Goal: Task Accomplishment & Management: Use online tool/utility

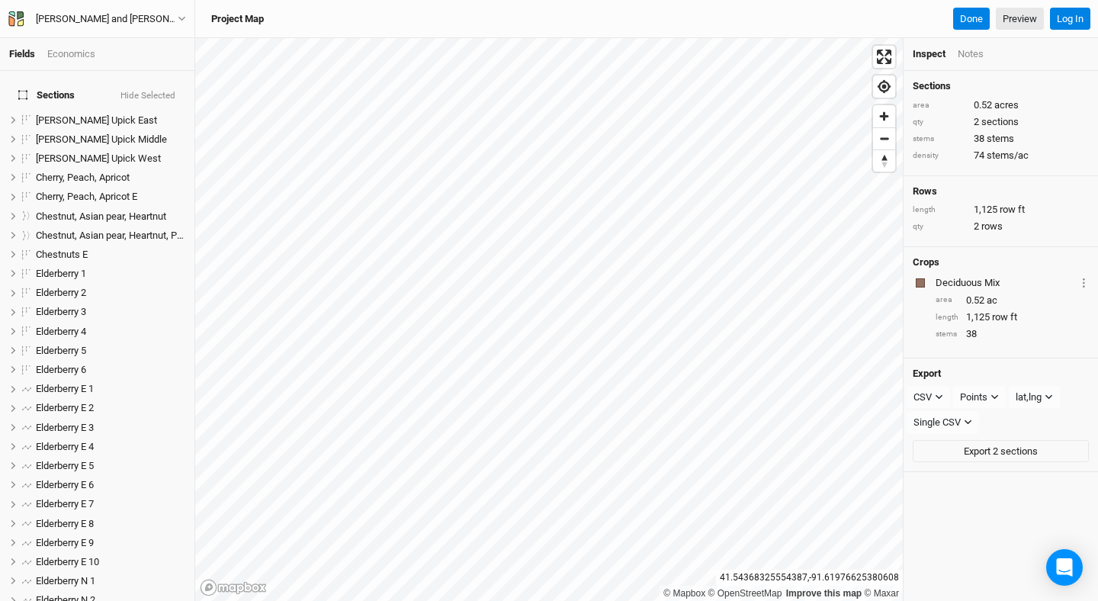
scroll to position [332, 0]
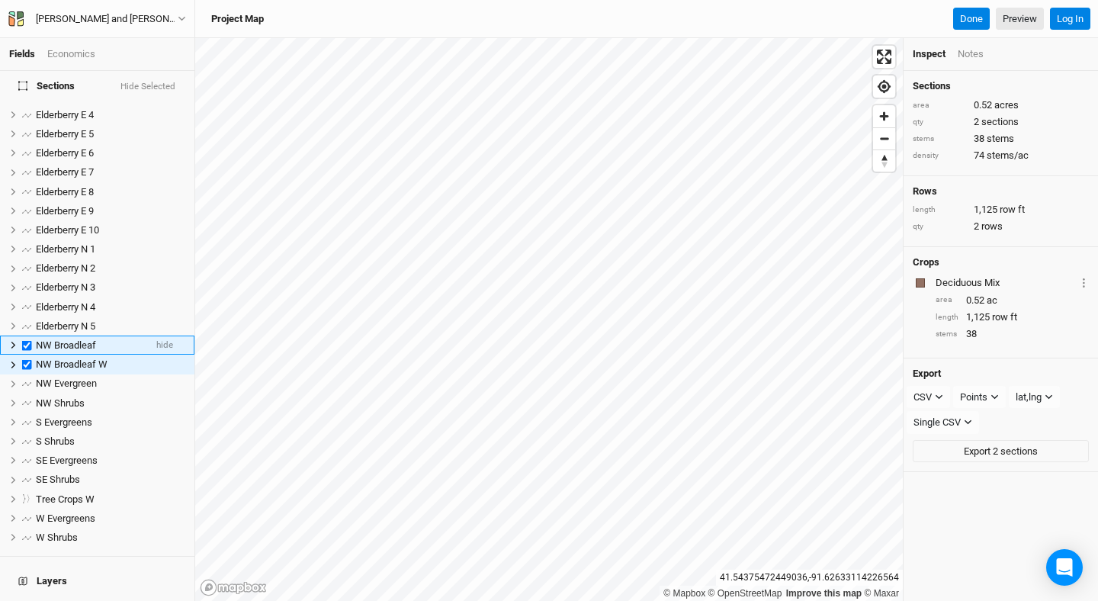
click at [25, 336] on label at bounding box center [27, 345] width 19 height 19
click at [25, 340] on input "checkbox" at bounding box center [27, 345] width 10 height 10
click at [25, 355] on label at bounding box center [27, 364] width 19 height 19
click at [25, 360] on input "checkbox" at bounding box center [27, 365] width 10 height 10
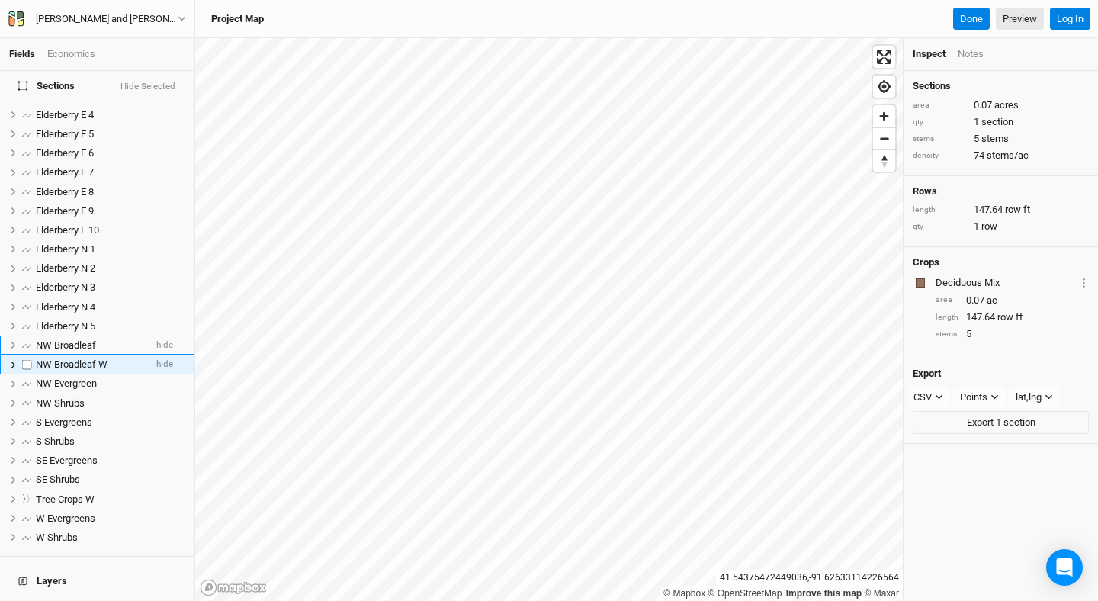
checkbox input "false"
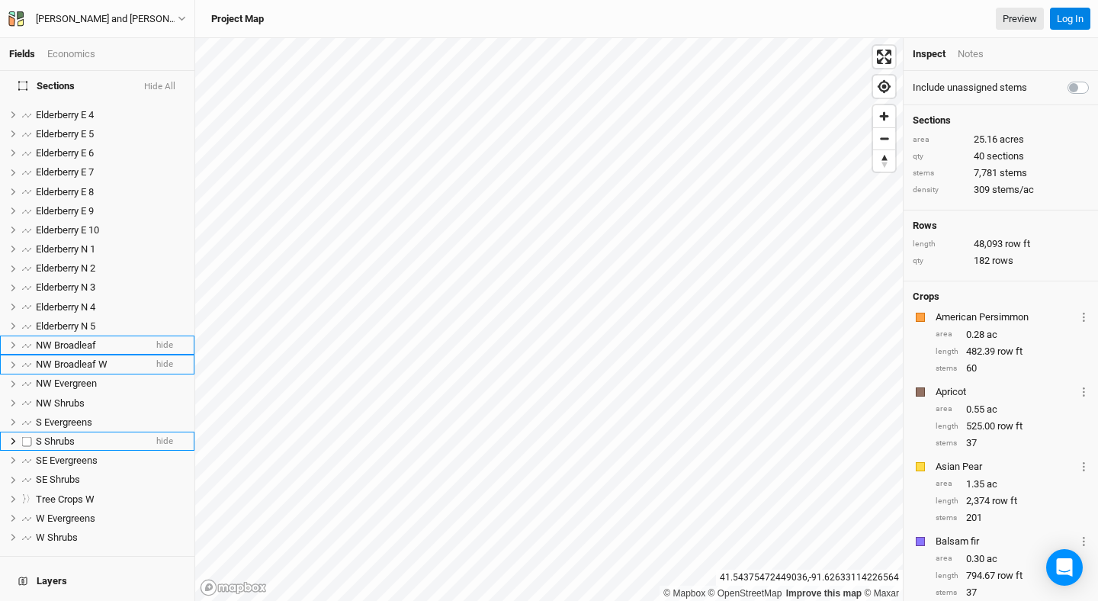
click at [27, 432] on label at bounding box center [27, 441] width 19 height 19
click at [27, 436] on input "checkbox" at bounding box center [27, 441] width 10 height 10
checkbox input "true"
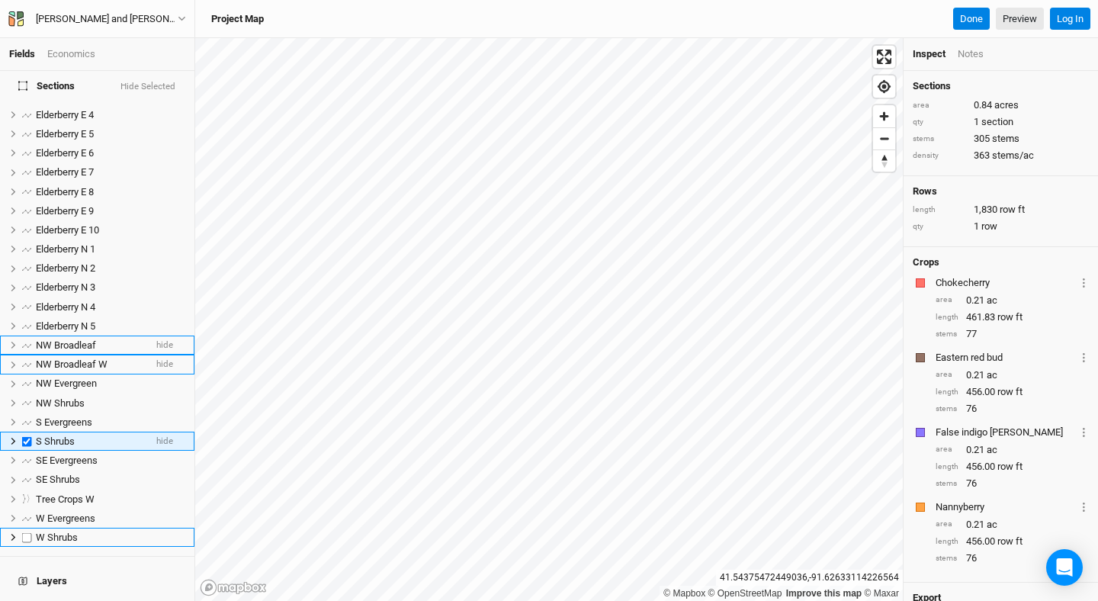
scroll to position [428, 0]
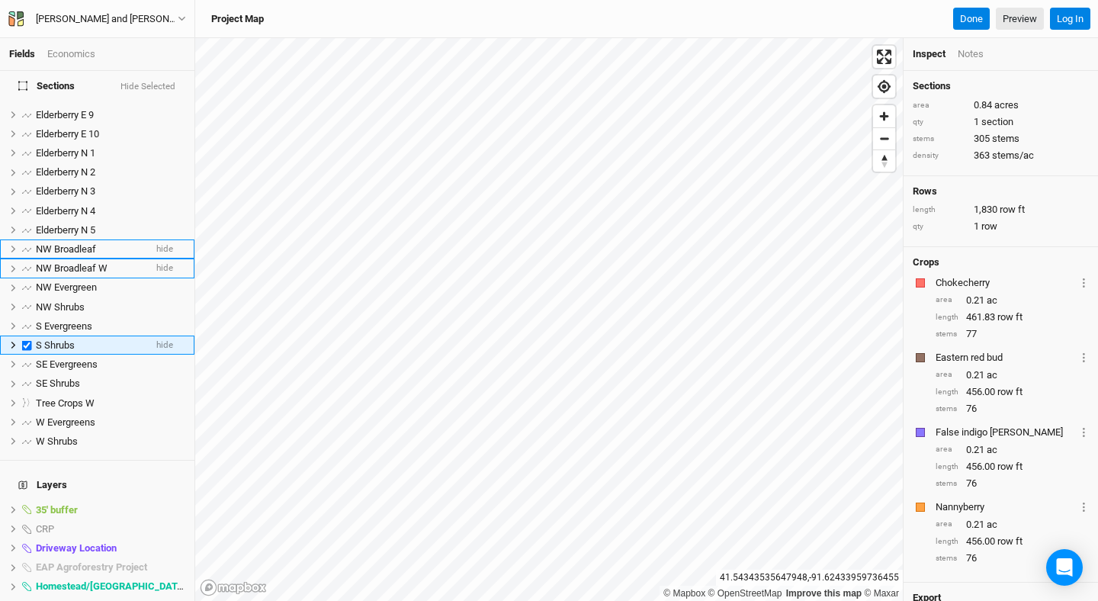
click at [26, 336] on label at bounding box center [27, 345] width 19 height 19
click at [26, 340] on input "checkbox" at bounding box center [27, 345] width 10 height 10
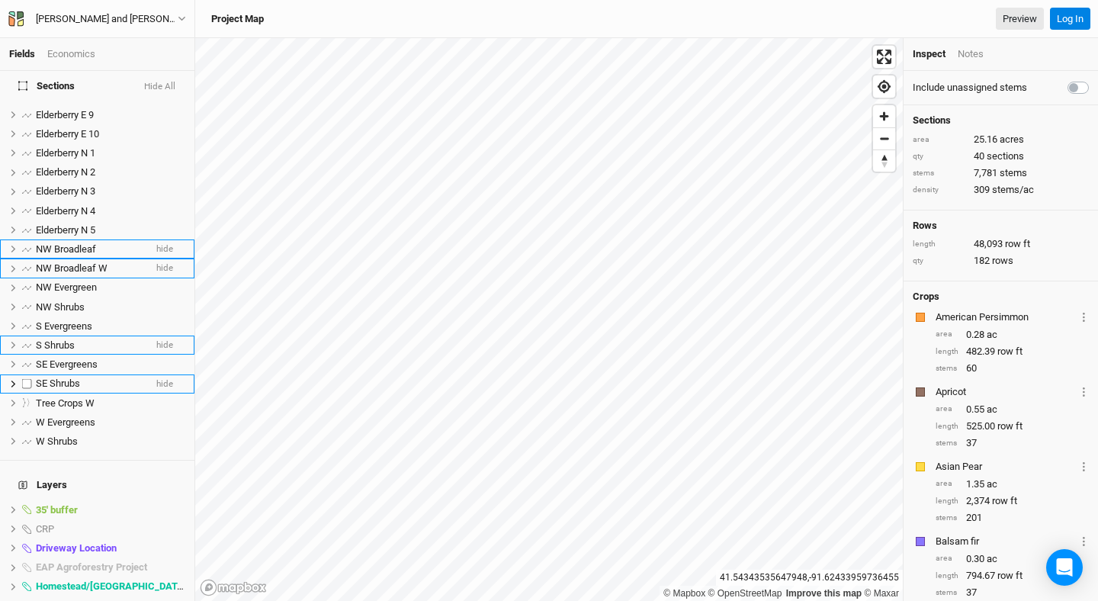
click at [27, 375] on label at bounding box center [27, 384] width 19 height 19
click at [27, 379] on input "checkbox" at bounding box center [27, 384] width 10 height 10
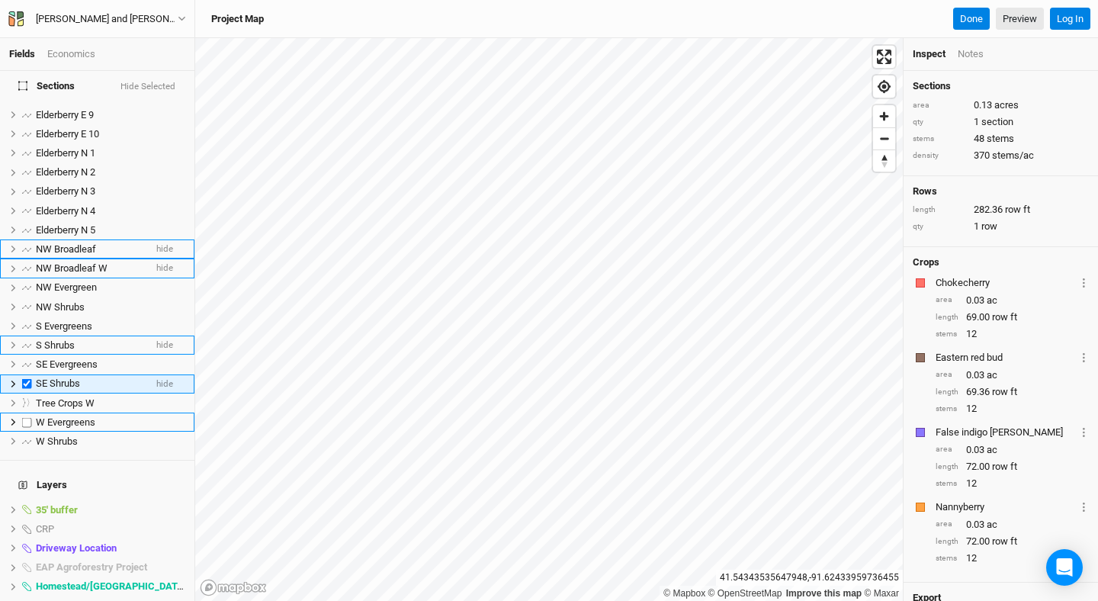
scroll to position [466, 0]
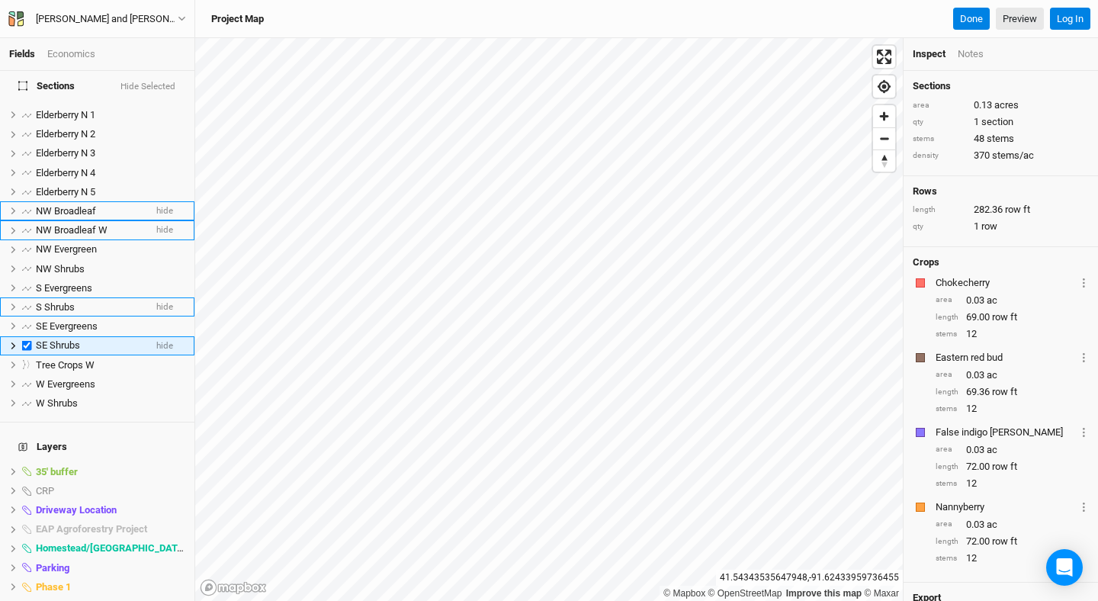
click at [22, 336] on label at bounding box center [27, 345] width 19 height 19
click at [22, 341] on input "checkbox" at bounding box center [27, 346] width 10 height 10
checkbox input "false"
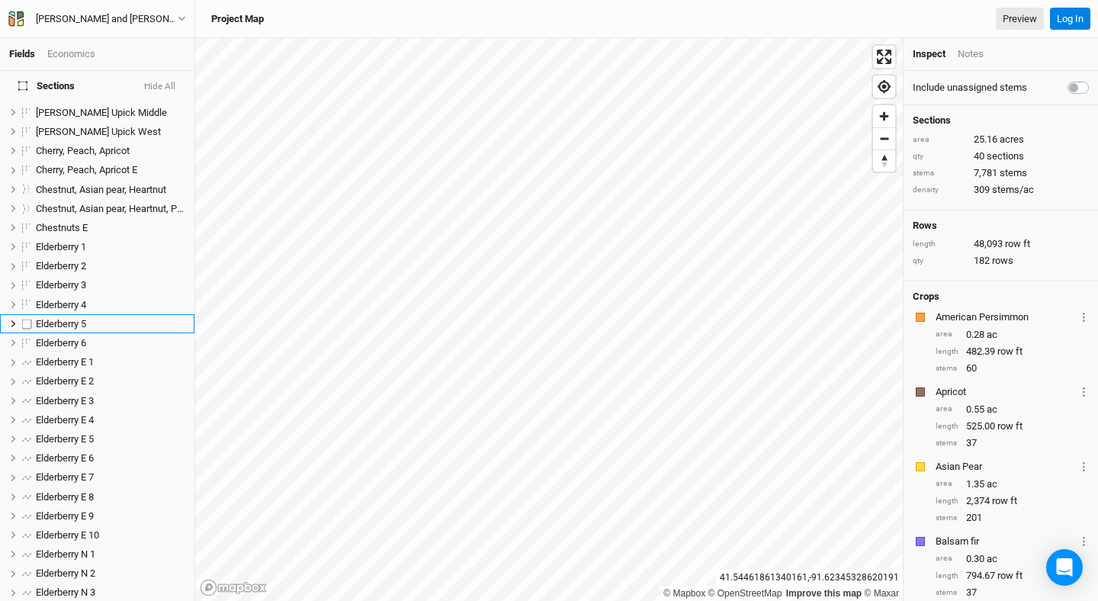
scroll to position [0, 0]
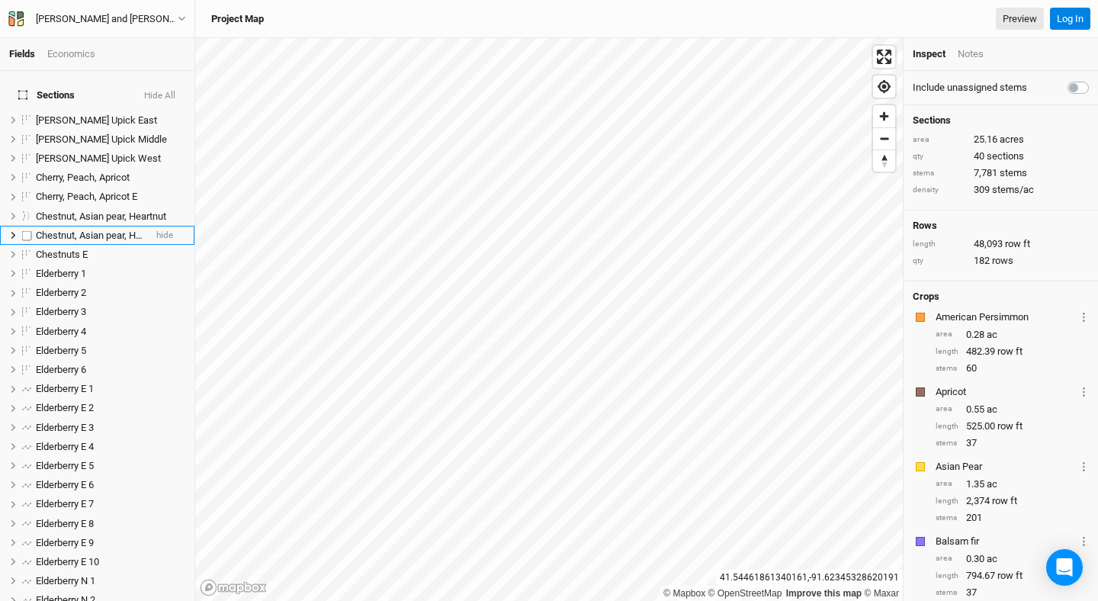
click at [28, 226] on label at bounding box center [27, 235] width 19 height 19
click at [28, 230] on input "checkbox" at bounding box center [27, 235] width 10 height 10
checkbox input "true"
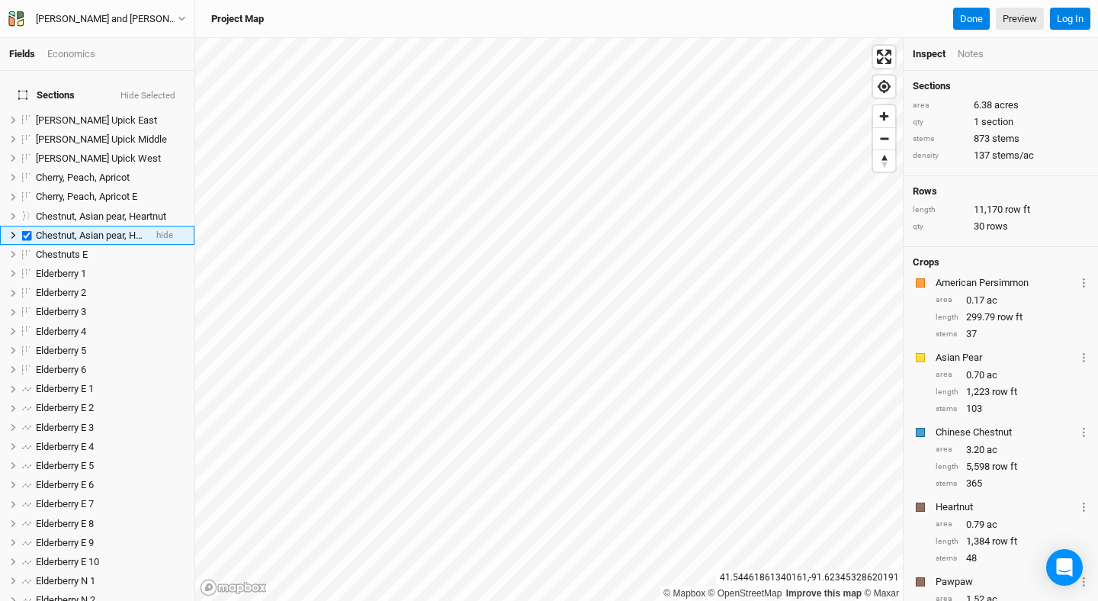
click at [13, 232] on icon at bounding box center [13, 235] width 5 height 7
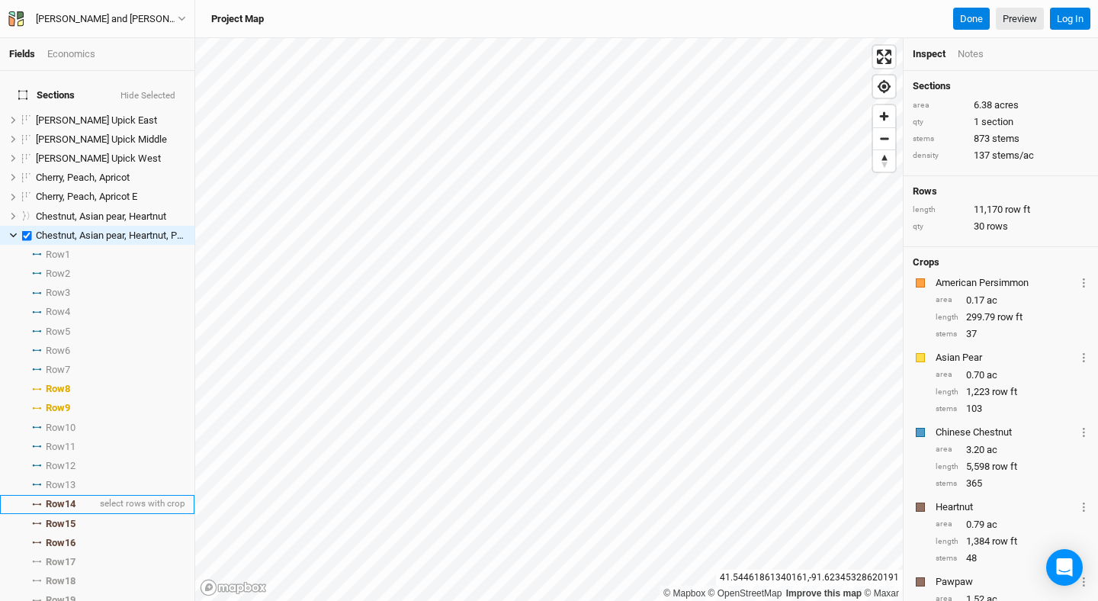
click at [76, 498] on span "Row 14" at bounding box center [61, 504] width 30 height 12
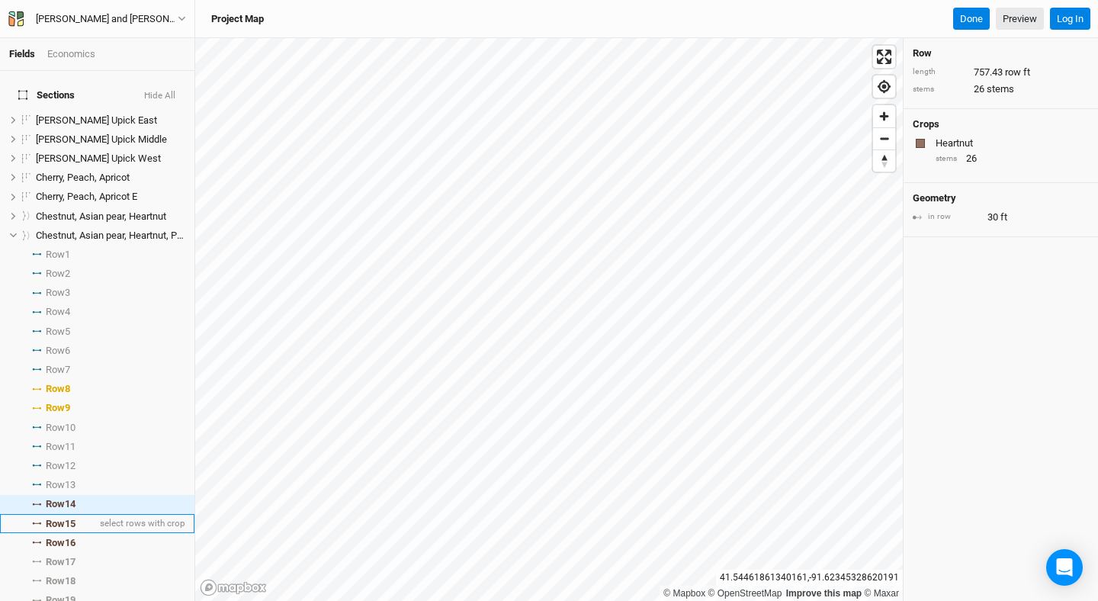
click at [72, 518] on span "Row 15" at bounding box center [61, 524] width 30 height 12
click at [65, 537] on span "Row 16" at bounding box center [61, 543] width 30 height 12
click at [65, 518] on span "Row 15" at bounding box center [61, 524] width 30 height 12
click at [69, 498] on span "Row 14" at bounding box center [61, 504] width 30 height 12
click at [73, 498] on span "Row 14" at bounding box center [61, 504] width 30 height 12
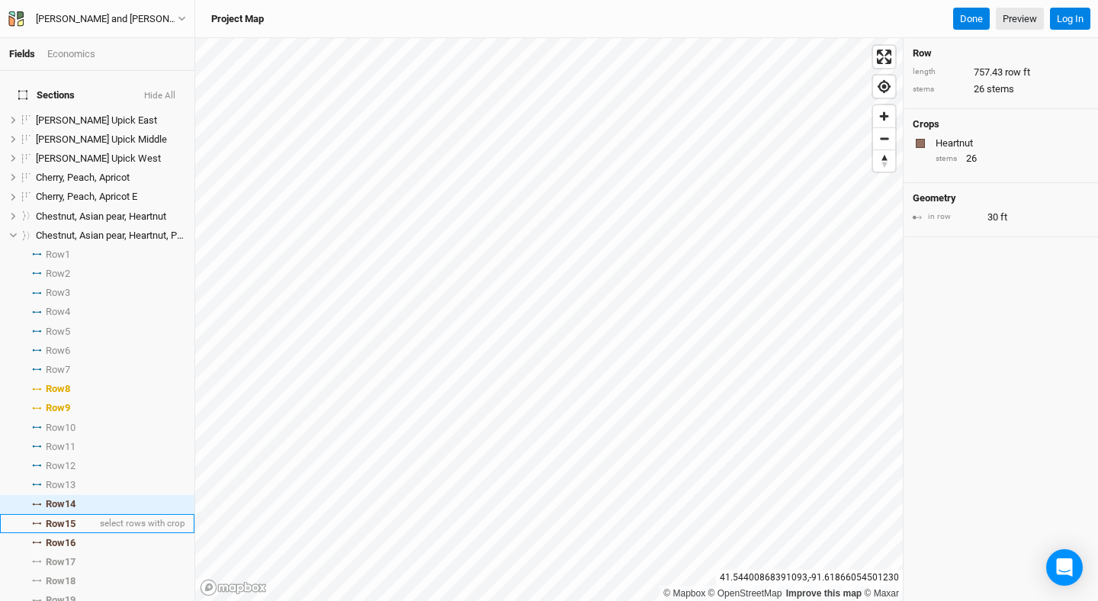
click at [79, 516] on li "Row 15 select rows with crop" at bounding box center [97, 523] width 195 height 19
click at [71, 537] on span "Row 16" at bounding box center [61, 543] width 30 height 12
